Goal: Task Accomplishment & Management: Complete application form

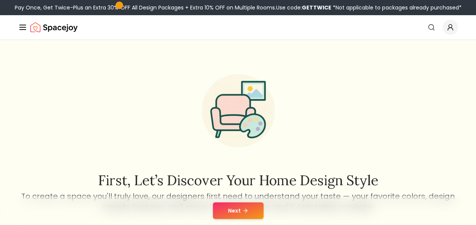
click at [238, 211] on button "Next" at bounding box center [238, 210] width 51 height 17
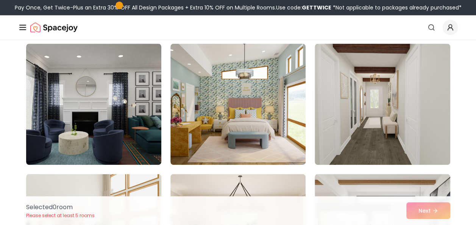
scroll to position [450, 0]
click at [211, 146] on img at bounding box center [238, 104] width 135 height 121
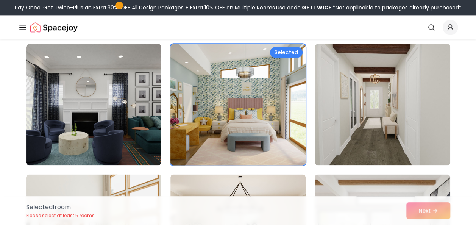
click at [283, 53] on div "Selected" at bounding box center [286, 52] width 33 height 11
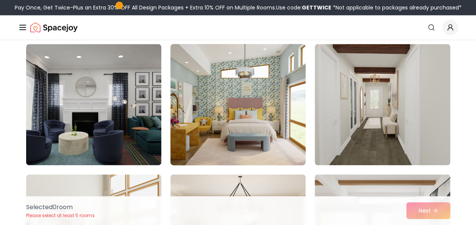
click at [283, 53] on img at bounding box center [238, 104] width 142 height 127
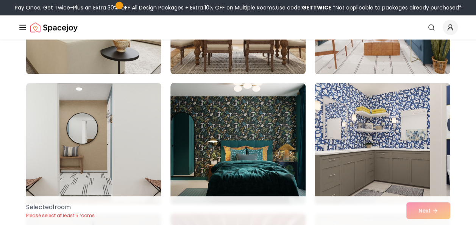
scroll to position [673, 0]
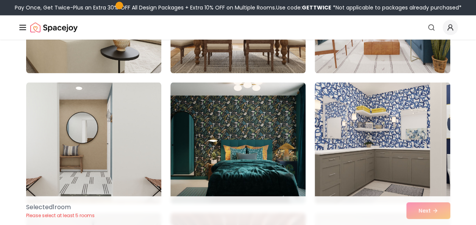
click at [235, 127] on img at bounding box center [238, 142] width 135 height 121
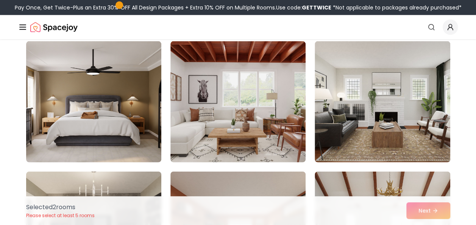
scroll to position [846, 0]
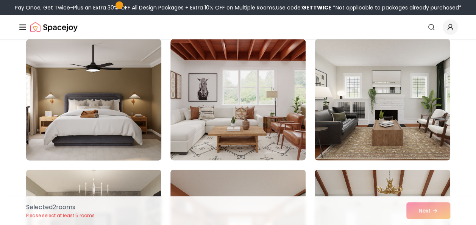
click at [132, 126] on img at bounding box center [94, 99] width 142 height 127
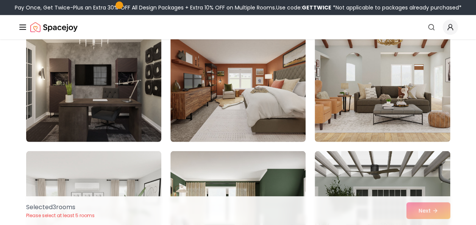
scroll to position [995, 0]
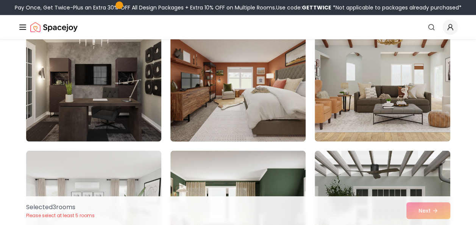
click at [240, 122] on img at bounding box center [238, 80] width 142 height 127
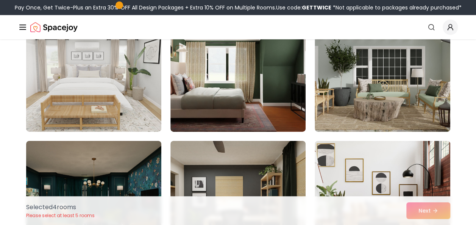
scroll to position [1136, 0]
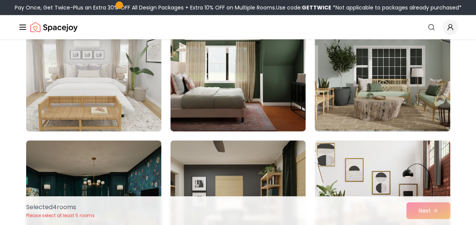
click at [88, 97] on img at bounding box center [94, 70] width 142 height 127
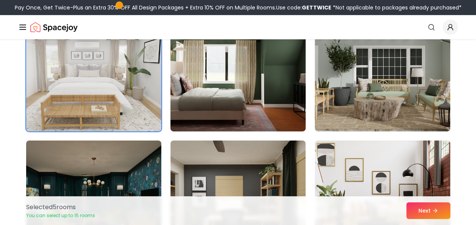
click at [229, 118] on img at bounding box center [238, 70] width 142 height 127
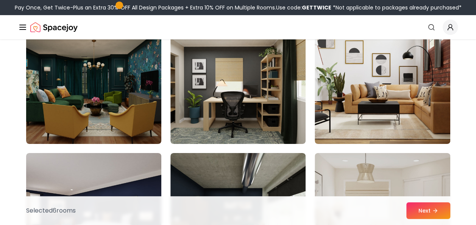
scroll to position [1255, 0]
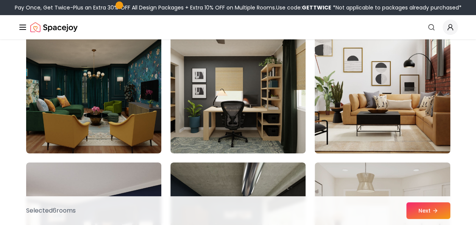
click at [359, 121] on img at bounding box center [383, 92] width 142 height 127
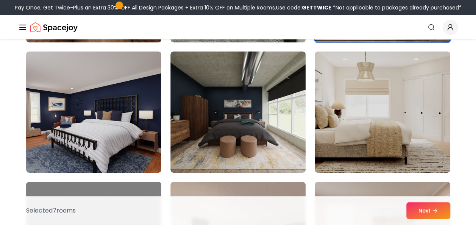
scroll to position [1356, 0]
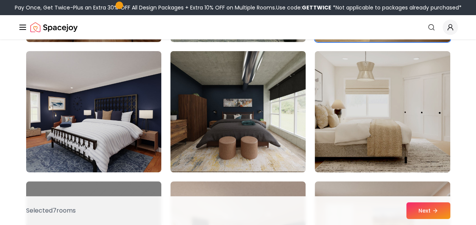
click at [217, 133] on img at bounding box center [238, 111] width 142 height 127
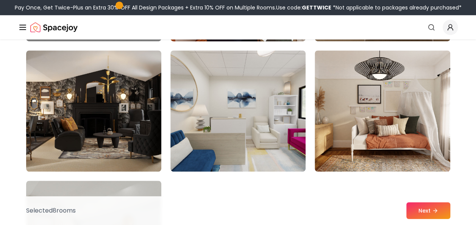
scroll to position [1618, 0]
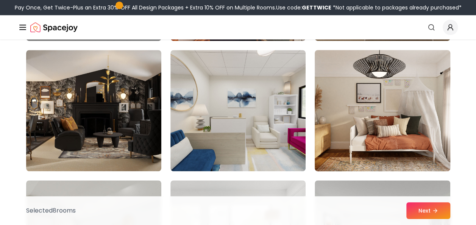
click at [377, 133] on img at bounding box center [383, 110] width 142 height 127
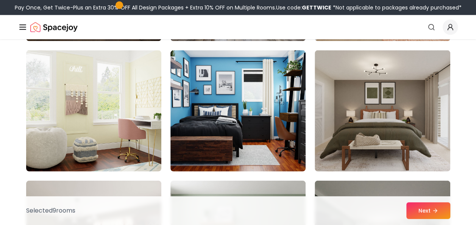
scroll to position [2269, 0]
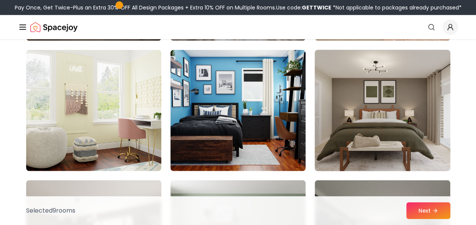
click at [321, 138] on img at bounding box center [383, 110] width 142 height 127
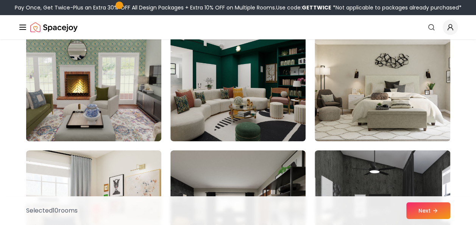
scroll to position [2690, 0]
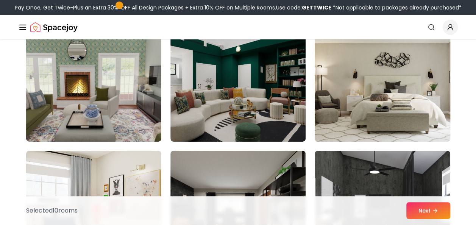
click at [317, 99] on img at bounding box center [383, 80] width 142 height 127
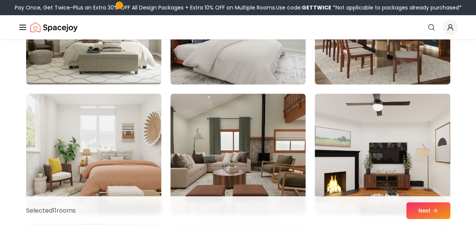
scroll to position [2935, 0]
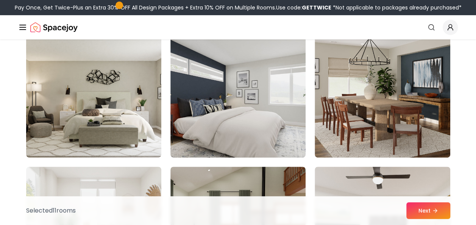
click at [127, 112] on img at bounding box center [93, 96] width 135 height 121
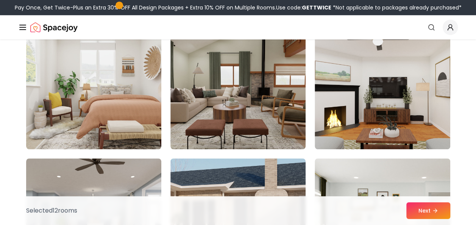
scroll to position [3074, 0]
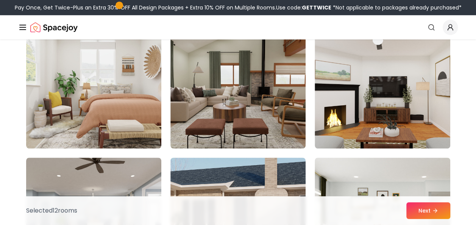
click at [127, 112] on img at bounding box center [93, 87] width 135 height 121
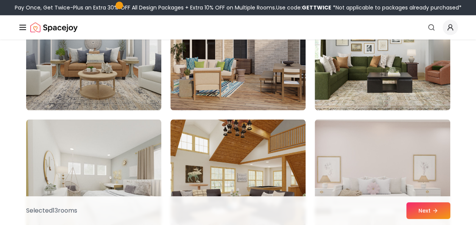
scroll to position [3239, 0]
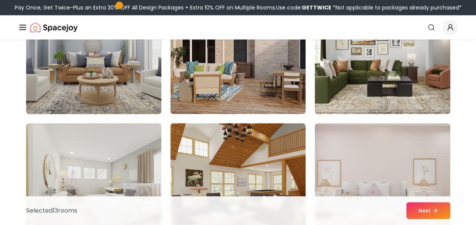
click at [123, 88] on img at bounding box center [94, 53] width 142 height 127
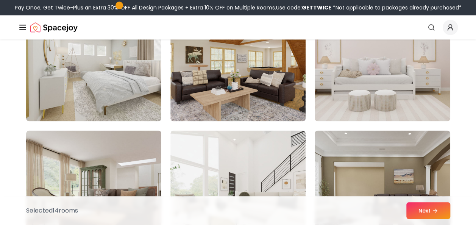
scroll to position [3363, 0]
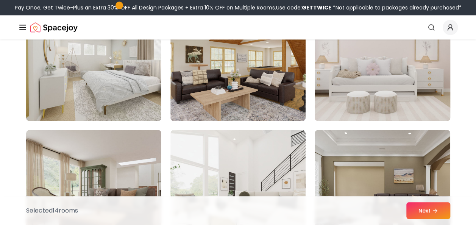
click at [358, 75] on img at bounding box center [383, 60] width 142 height 127
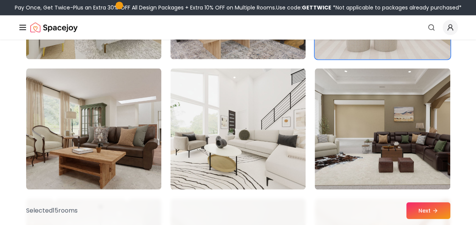
scroll to position [3425, 0]
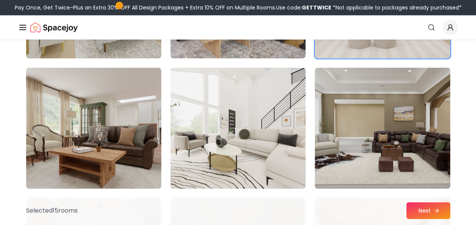
click at [435, 209] on icon at bounding box center [437, 211] width 6 height 6
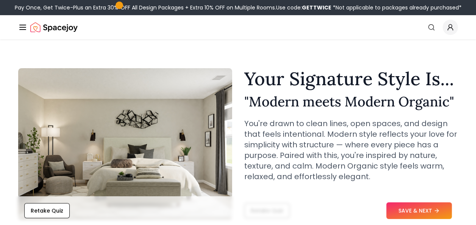
scroll to position [0, 0]
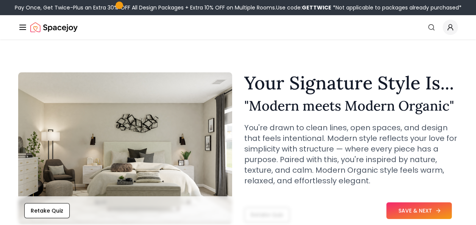
click at [400, 214] on button "SAVE & NEXT" at bounding box center [420, 210] width 66 height 17
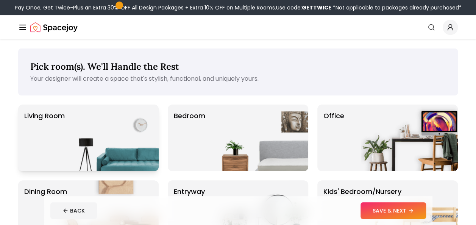
scroll to position [26, 0]
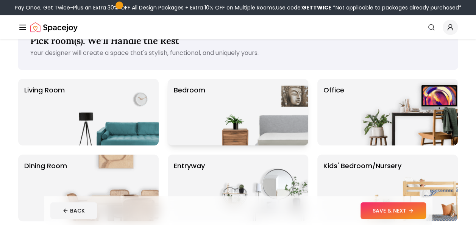
click at [217, 122] on img at bounding box center [259, 112] width 97 height 67
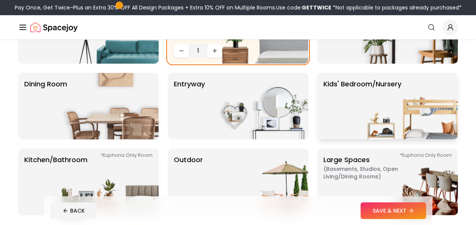
scroll to position [102, 0]
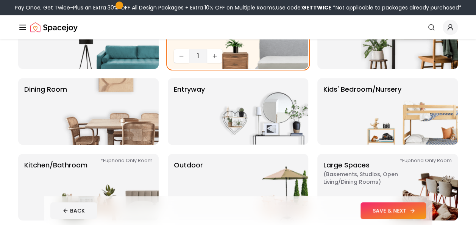
click at [377, 207] on button "SAVE & NEXT" at bounding box center [394, 210] width 66 height 17
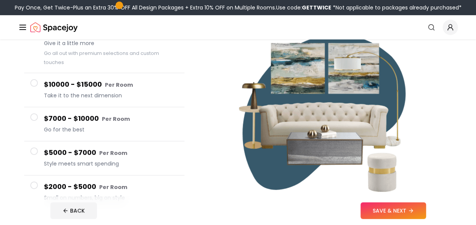
scroll to position [127, 0]
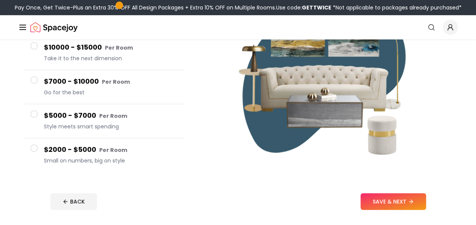
click at [36, 144] on button "$2000 - $5000 Per Room Small on numbers, big on style" at bounding box center [104, 155] width 160 height 34
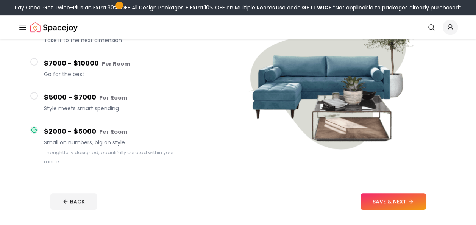
click at [37, 98] on span at bounding box center [34, 96] width 8 height 8
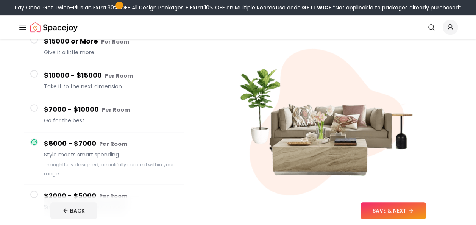
scroll to position [76, 0]
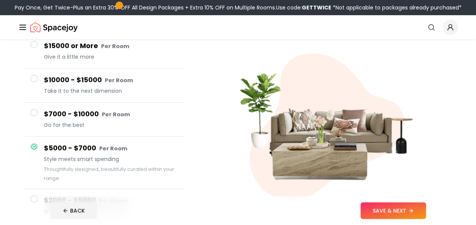
click at [35, 111] on span at bounding box center [34, 113] width 8 height 8
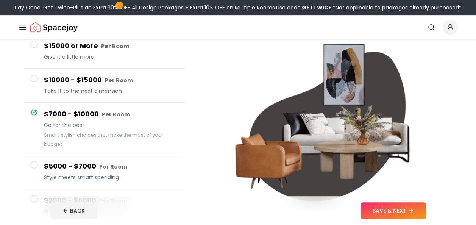
click at [36, 84] on button "$10000 - $15000 Per Room Take it to the next dimension" at bounding box center [104, 86] width 160 height 34
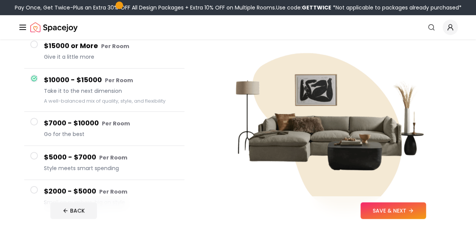
click at [42, 50] on button "$15000 or More Per Room Give it a little more" at bounding box center [104, 51] width 160 height 34
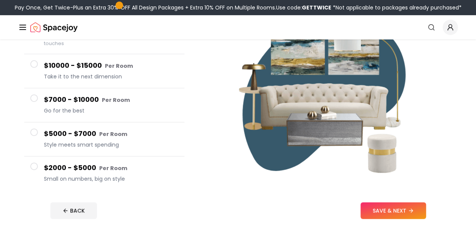
scroll to position [111, 0]
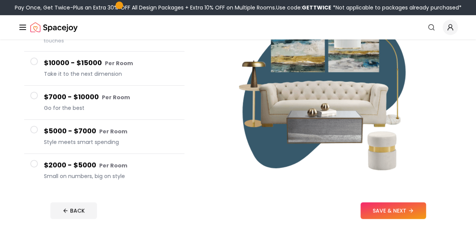
click at [39, 130] on button "$5000 - $7000 Per Room Style meets smart spending" at bounding box center [104, 137] width 160 height 34
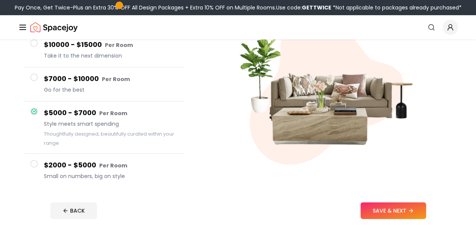
click at [33, 167] on span at bounding box center [34, 164] width 8 height 8
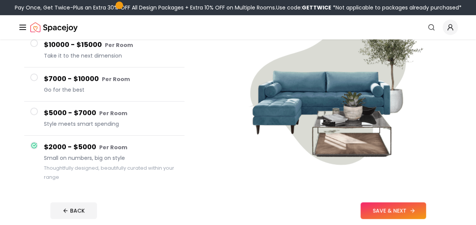
click at [388, 215] on button "SAVE & NEXT" at bounding box center [394, 210] width 66 height 17
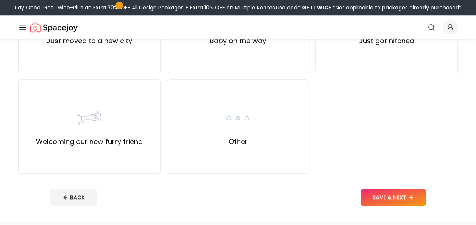
scroll to position [329, 0]
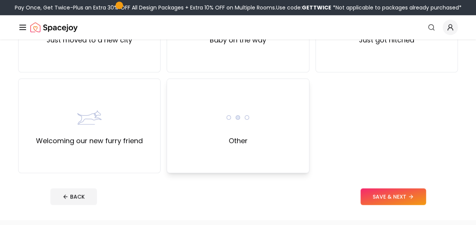
click at [232, 125] on img at bounding box center [238, 117] width 24 height 24
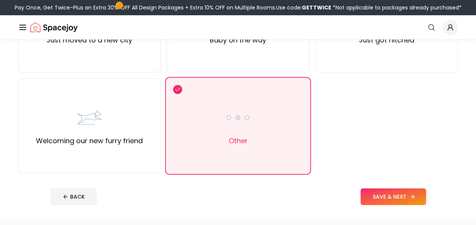
click at [404, 197] on button "SAVE & NEXT" at bounding box center [394, 196] width 66 height 17
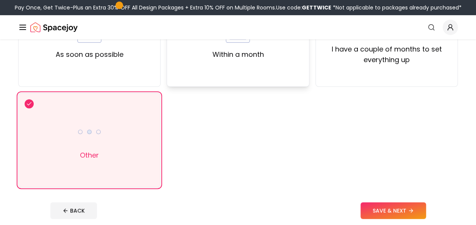
scroll to position [113, 0]
click at [372, 212] on button "SAVE & NEXT" at bounding box center [394, 210] width 66 height 17
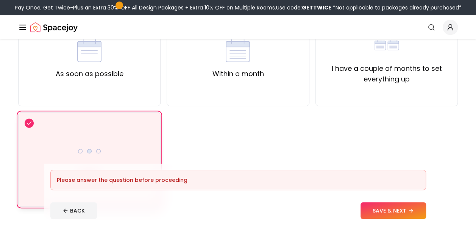
scroll to position [92, 0]
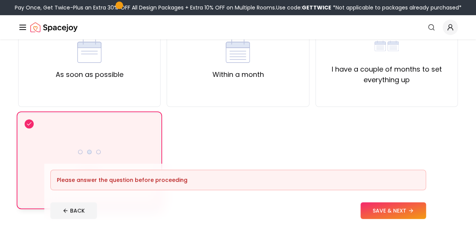
click at [93, 135] on div "Other" at bounding box center [89, 160] width 143 height 95
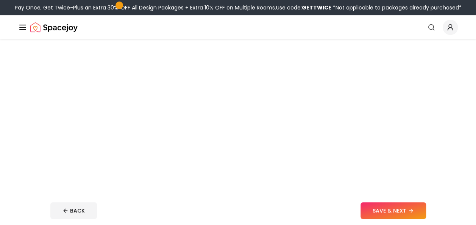
scroll to position [111, 0]
